Goal: Task Accomplishment & Management: Use online tool/utility

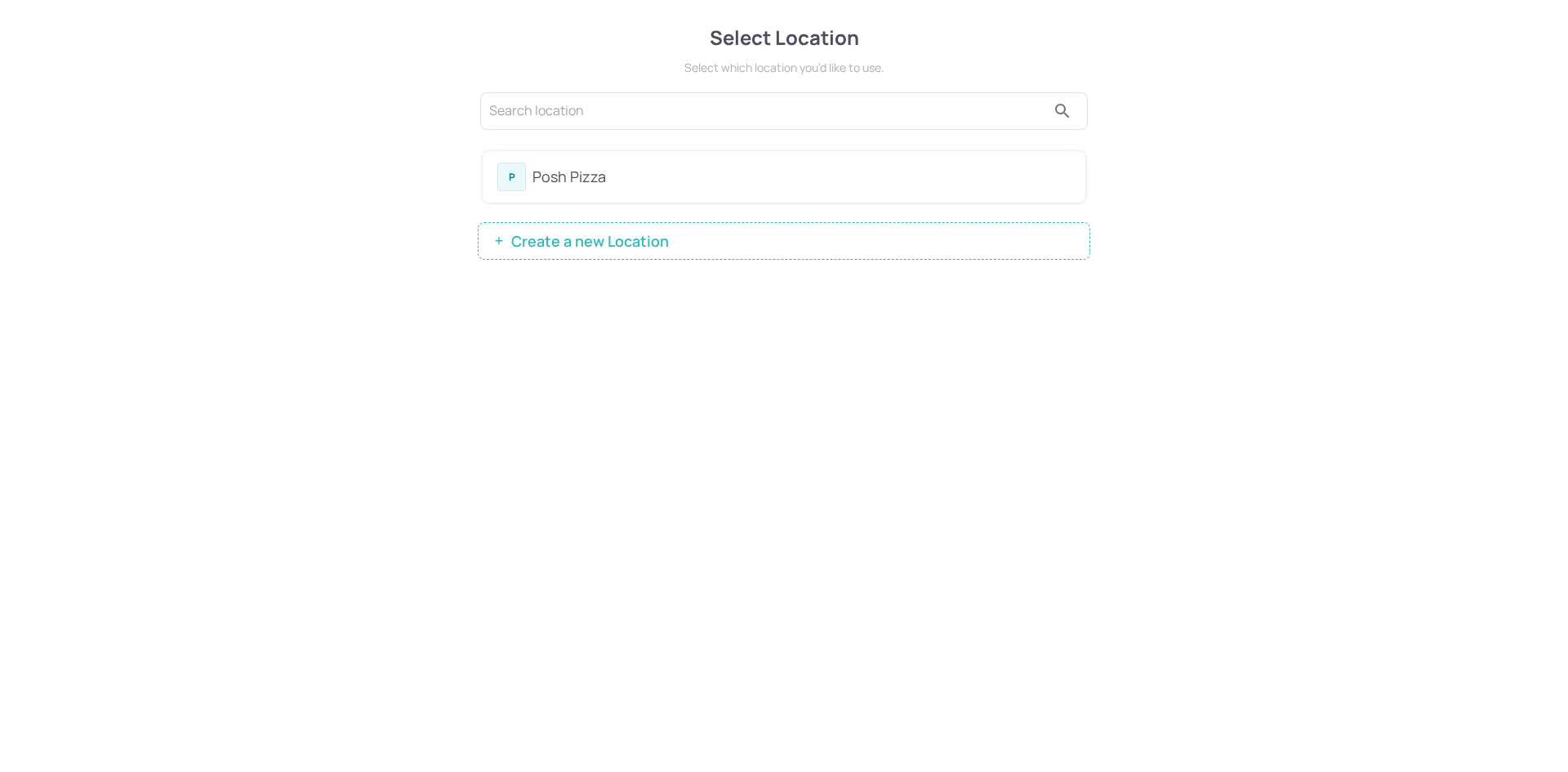
click at [633, 168] on div "Posh Pizza" at bounding box center [801, 177] width 538 height 22
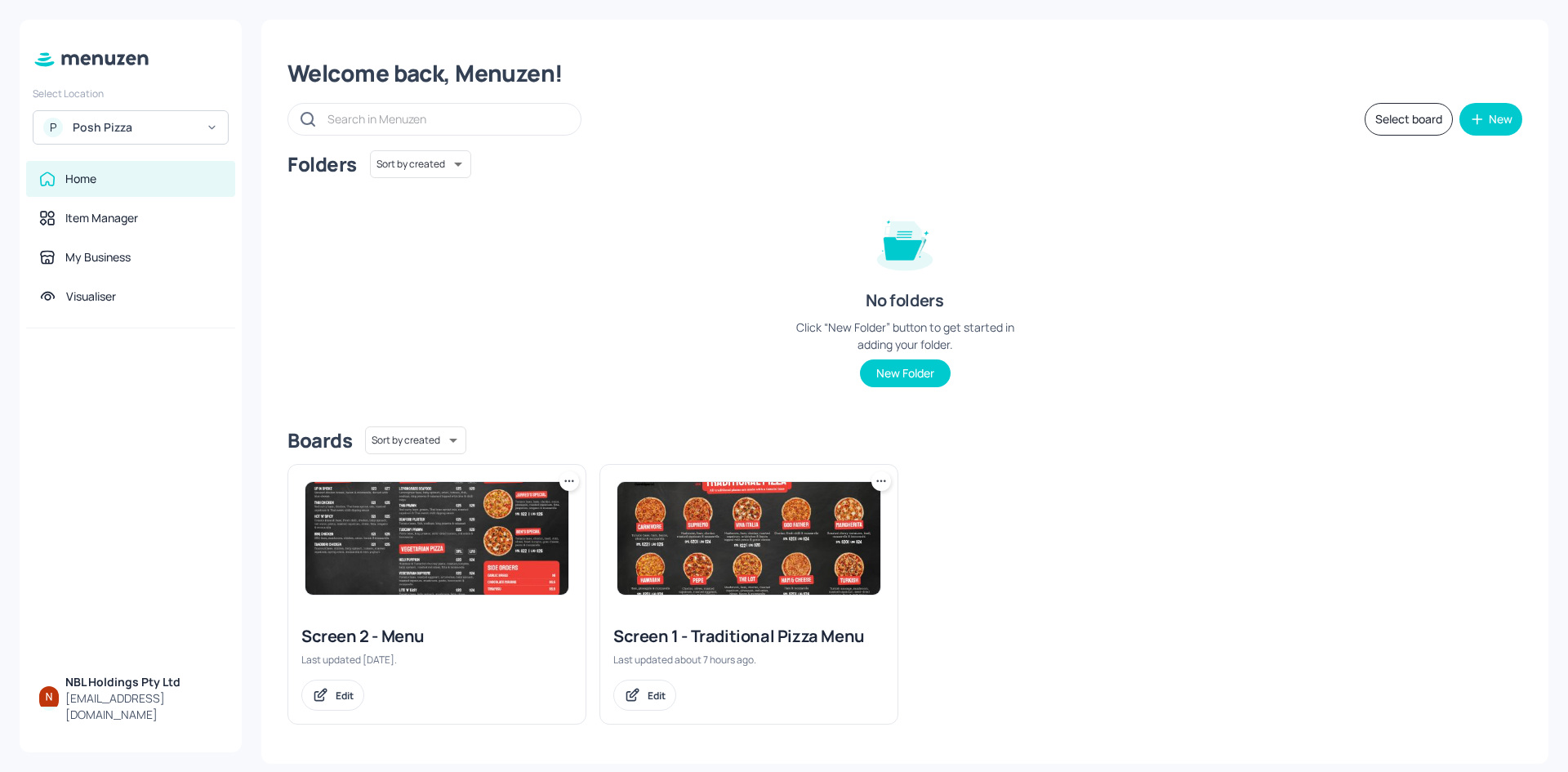
click at [737, 518] on img at bounding box center [748, 538] width 263 height 113
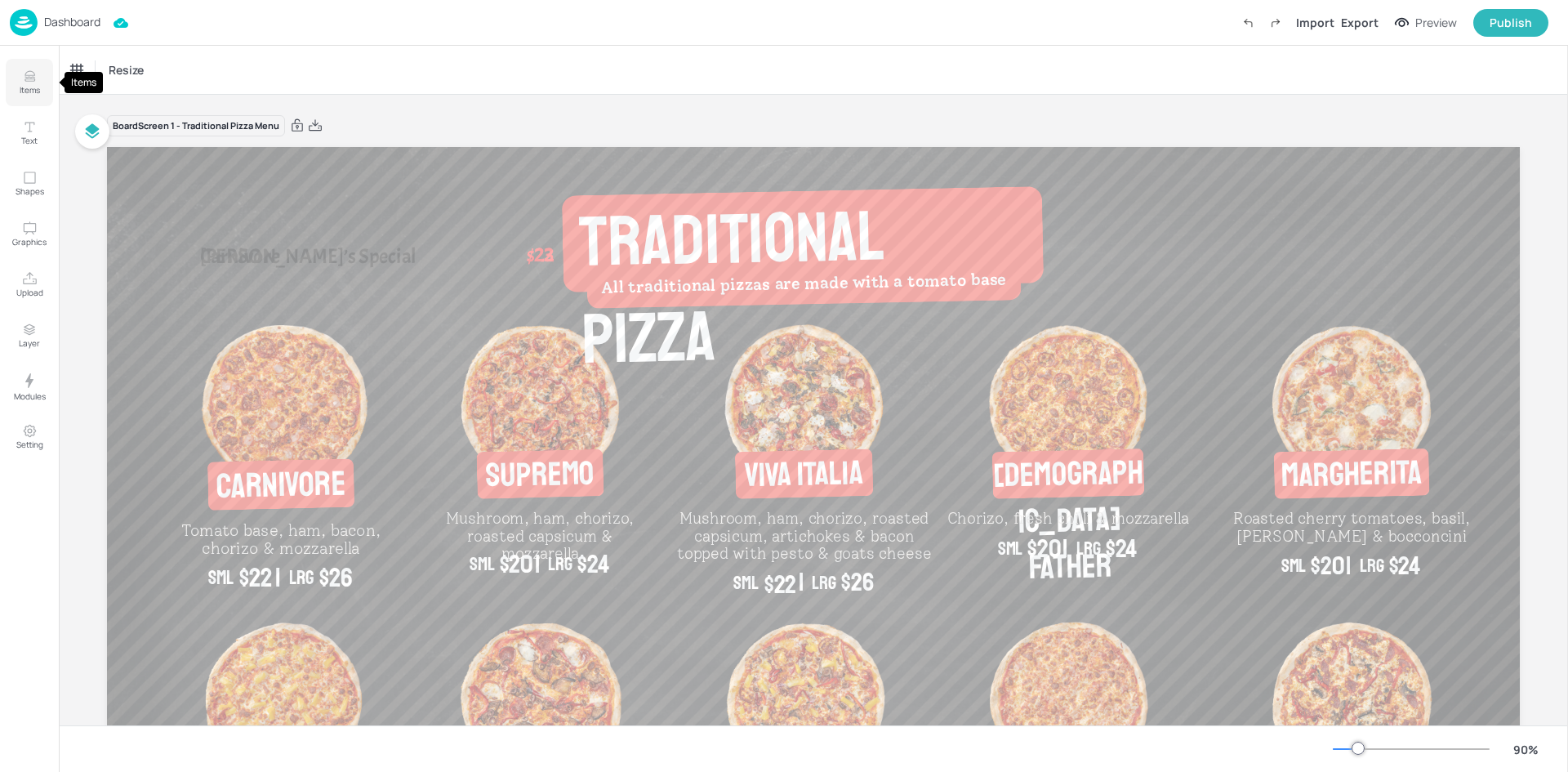
click at [27, 89] on p "Items" at bounding box center [30, 89] width 20 height 12
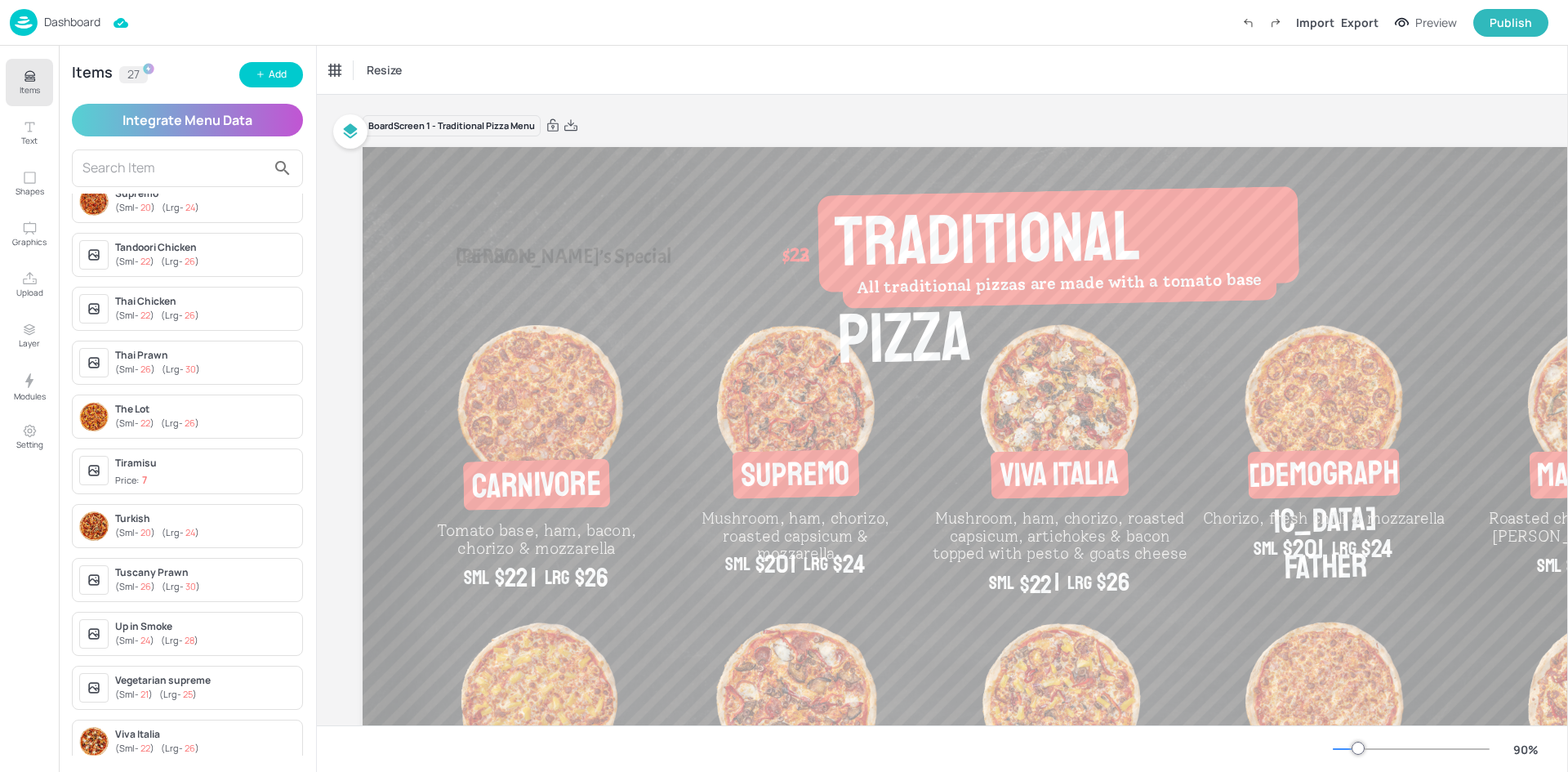
scroll to position [916, 0]
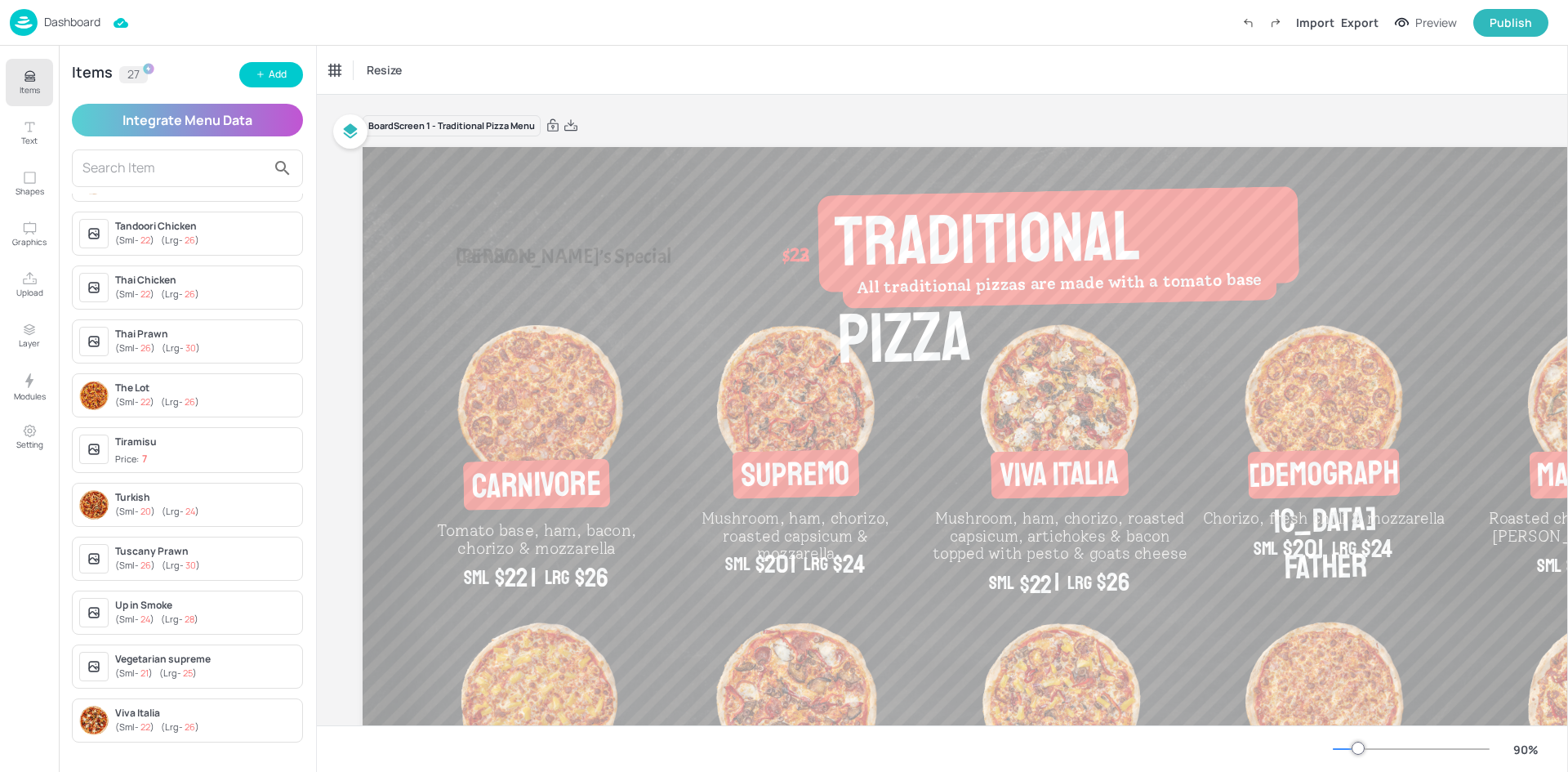
click at [198, 517] on div "( Sml - 20 ) ( Lrg - 24 )" at bounding box center [205, 511] width 180 height 14
